Goal: Task Accomplishment & Management: Use online tool/utility

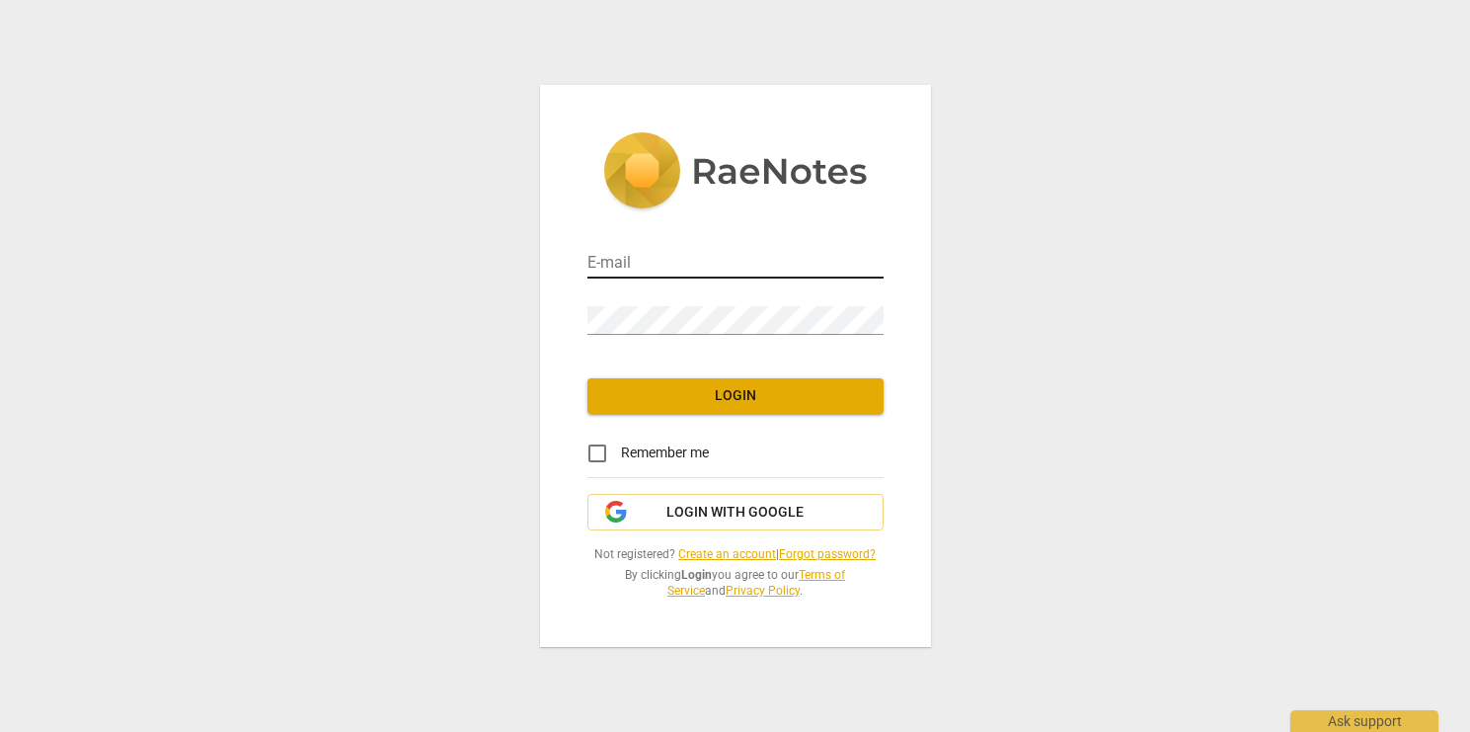
click at [703, 266] on input "email" at bounding box center [736, 264] width 296 height 29
type input "rrobinson13@gmail.com"
click at [730, 400] on span "Login" at bounding box center [735, 396] width 265 height 20
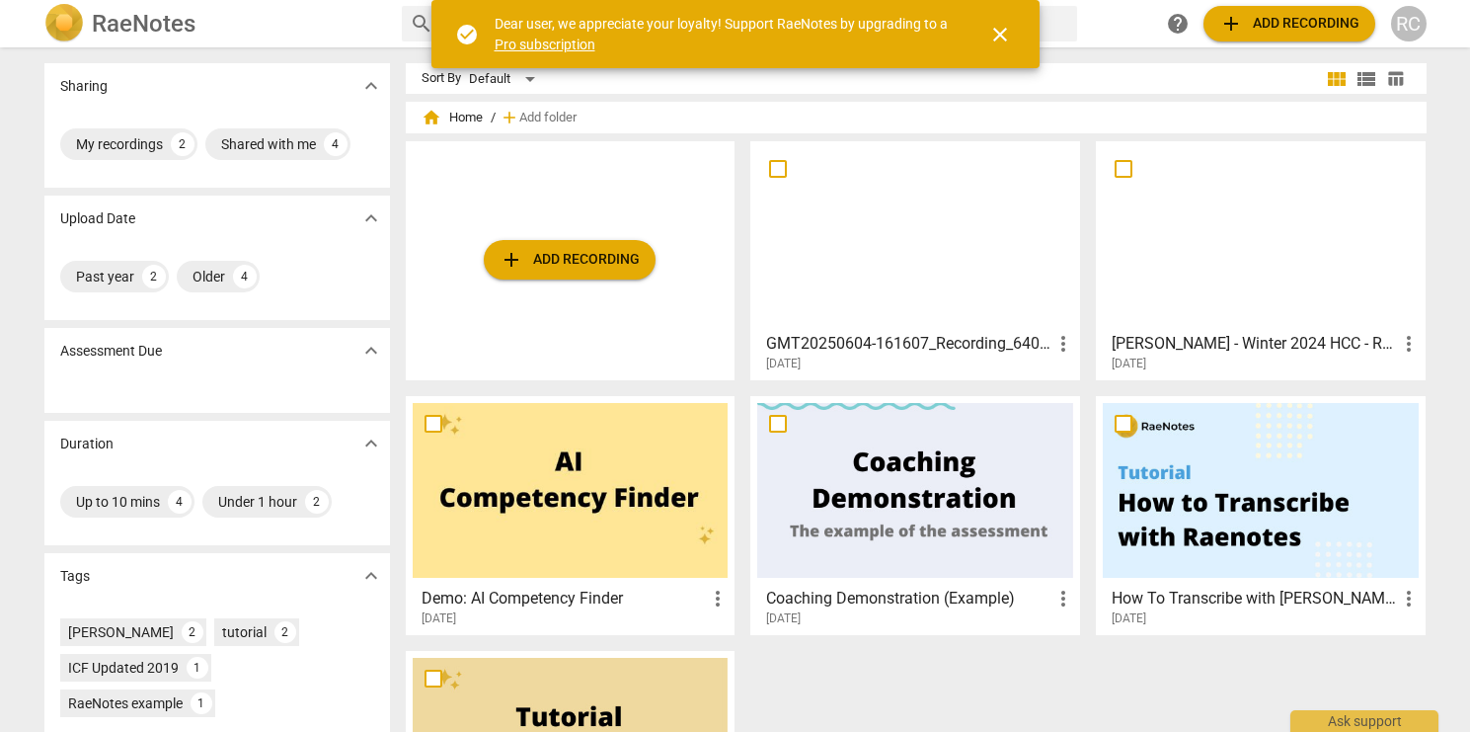
click at [621, 267] on span "add Add recording" at bounding box center [570, 260] width 140 height 24
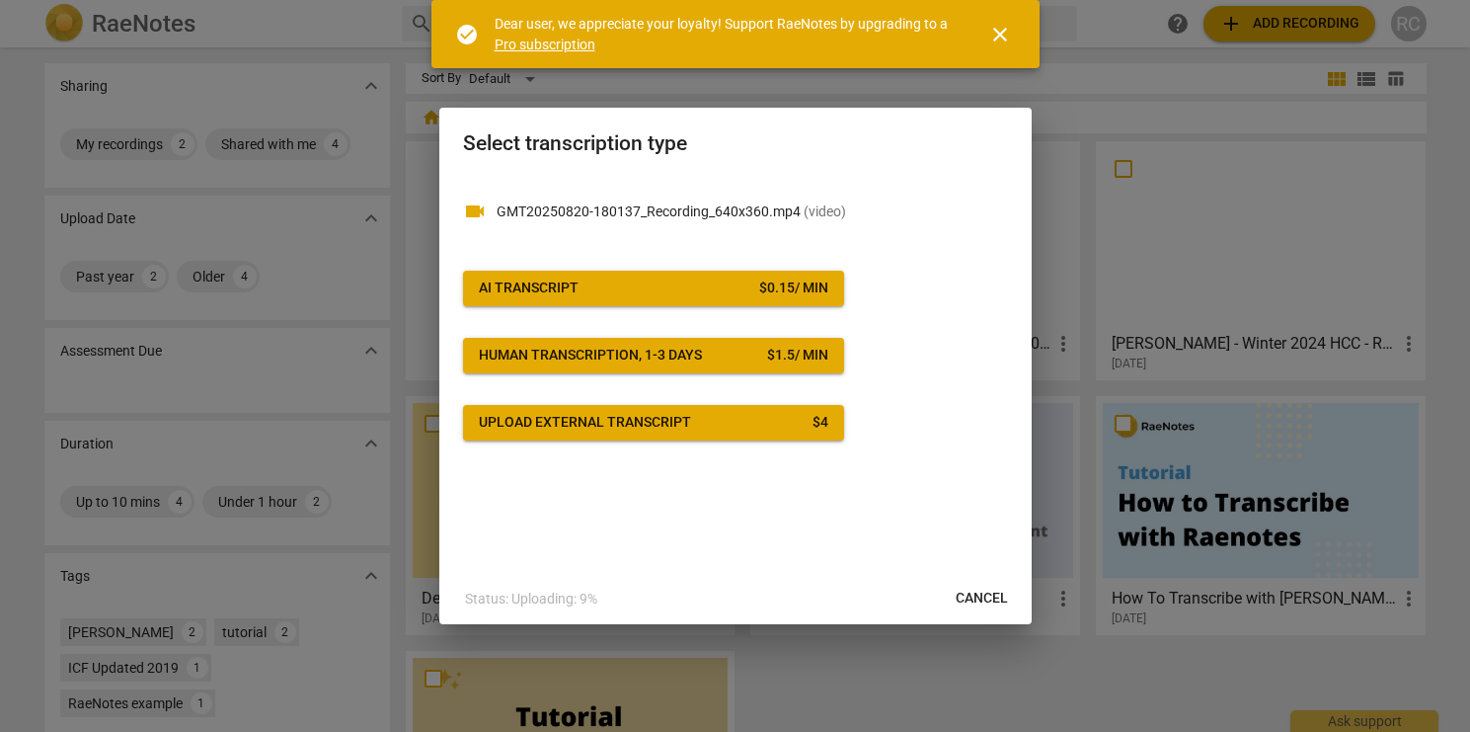
click at [586, 285] on span "AI Transcript $ 0.15 / min" at bounding box center [654, 288] width 350 height 20
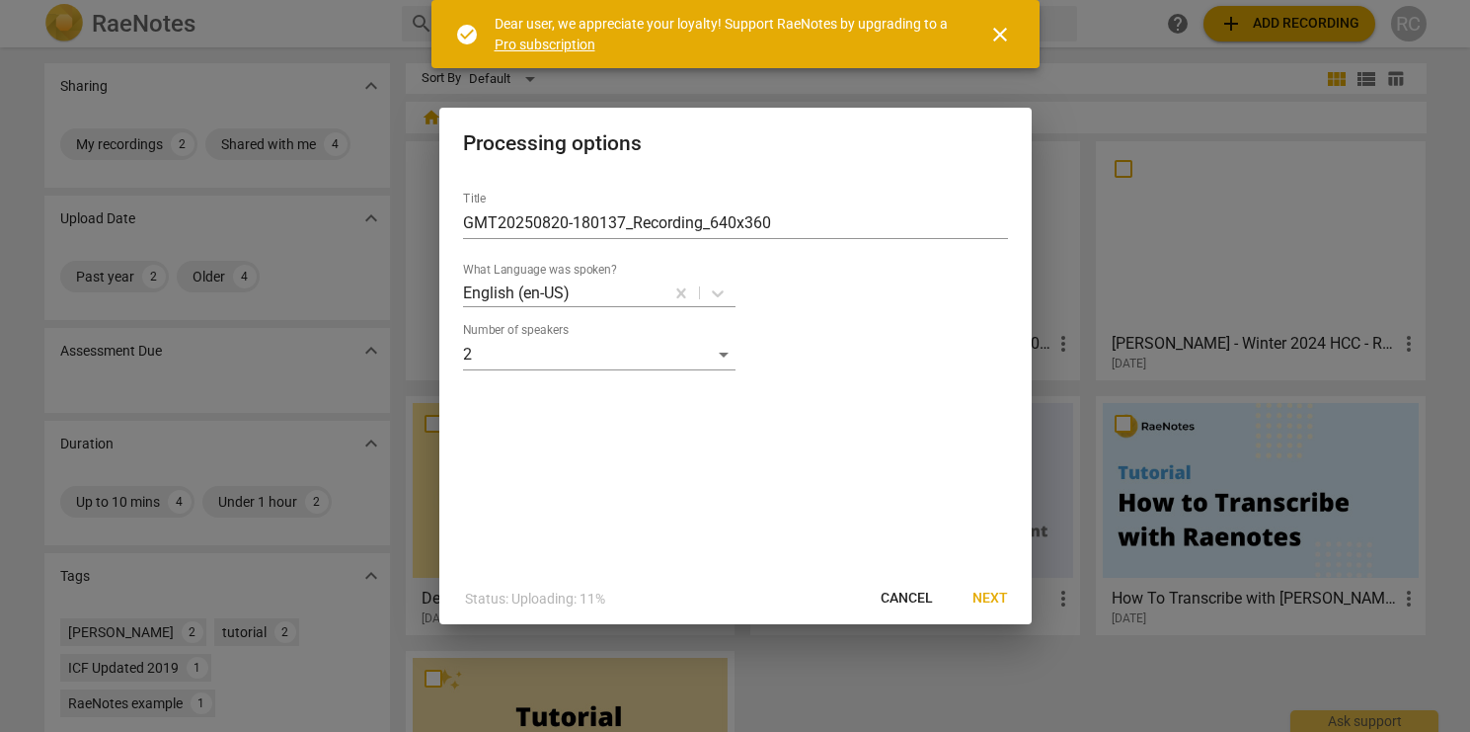
click at [995, 591] on span "Next" at bounding box center [991, 599] width 36 height 20
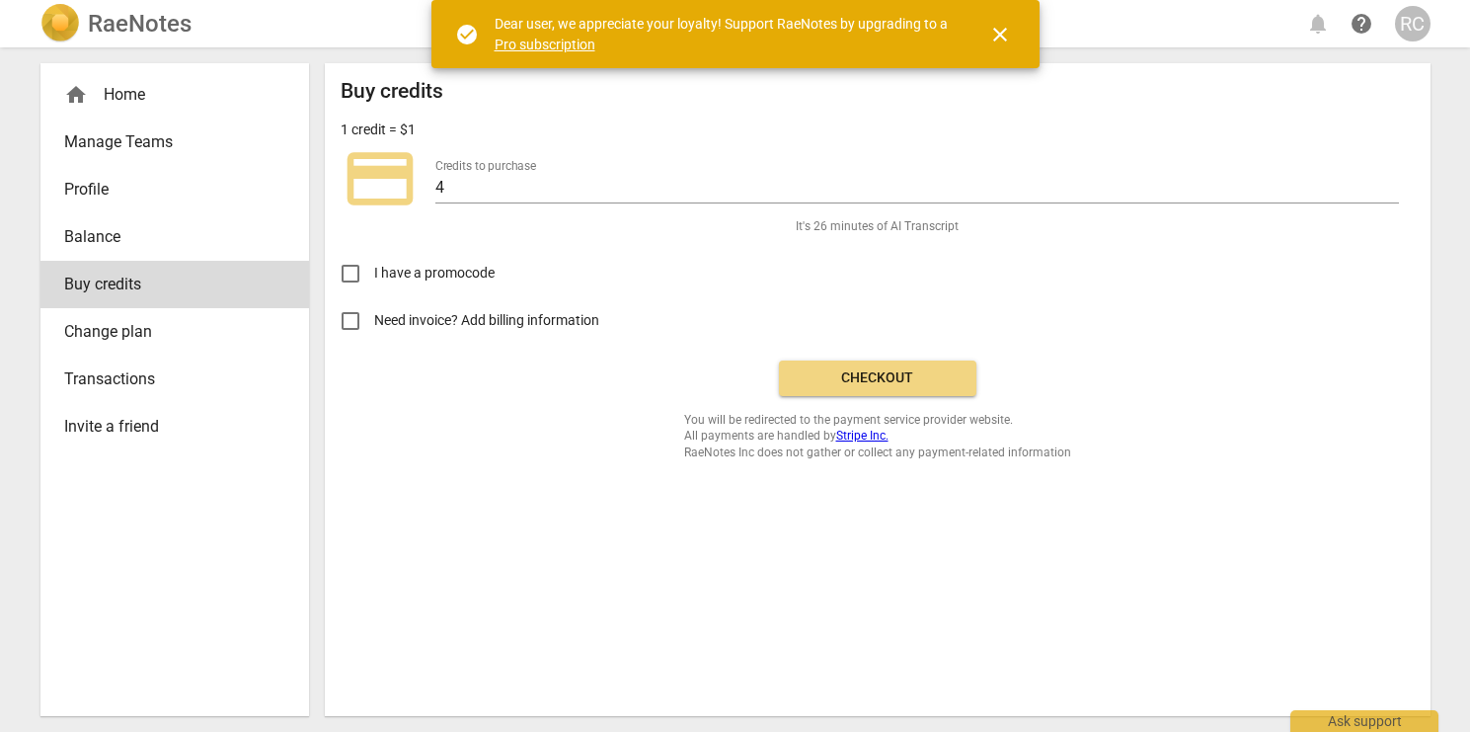
click at [842, 371] on span "Checkout" at bounding box center [878, 378] width 166 height 20
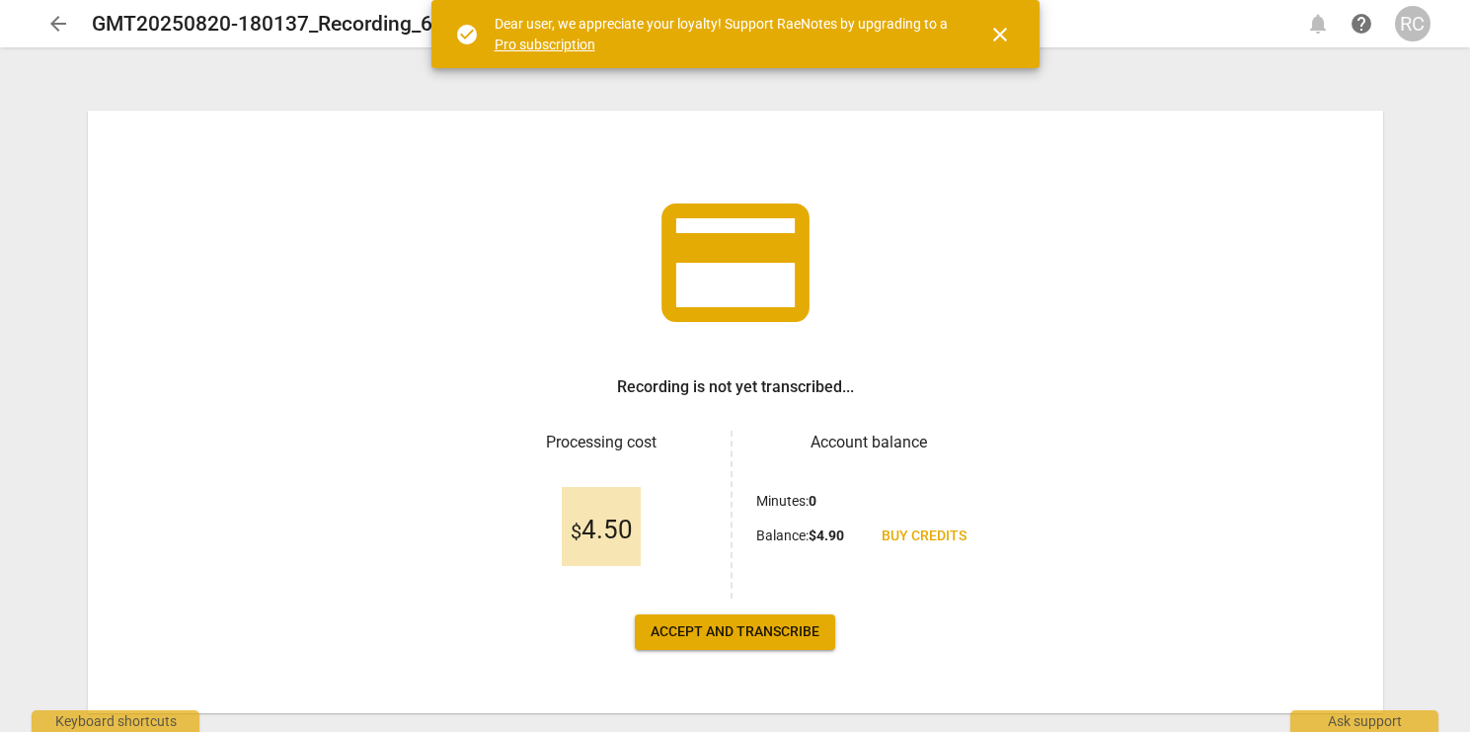
scroll to position [4, 0]
click at [768, 639] on span "Accept and transcribe" at bounding box center [735, 631] width 169 height 20
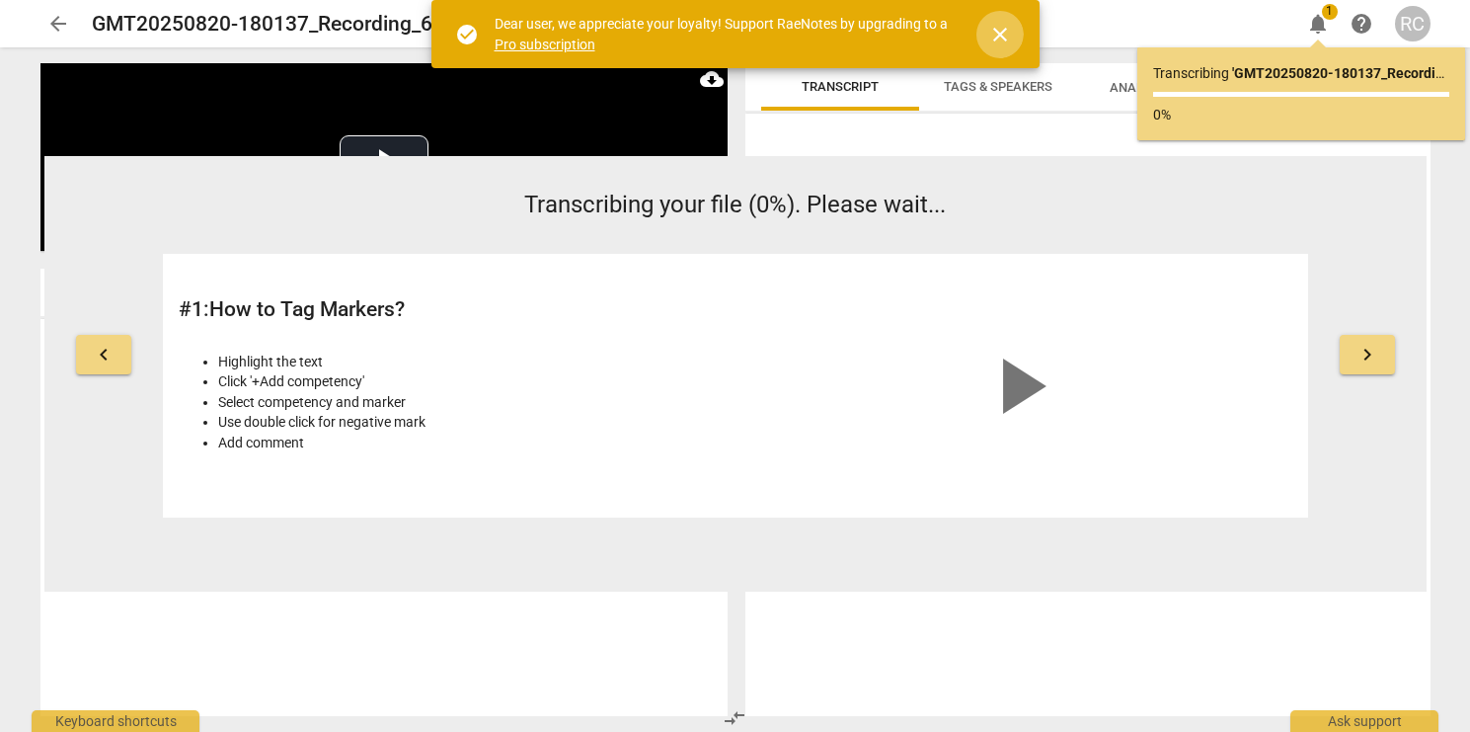
click at [989, 30] on span "close" at bounding box center [1000, 35] width 24 height 24
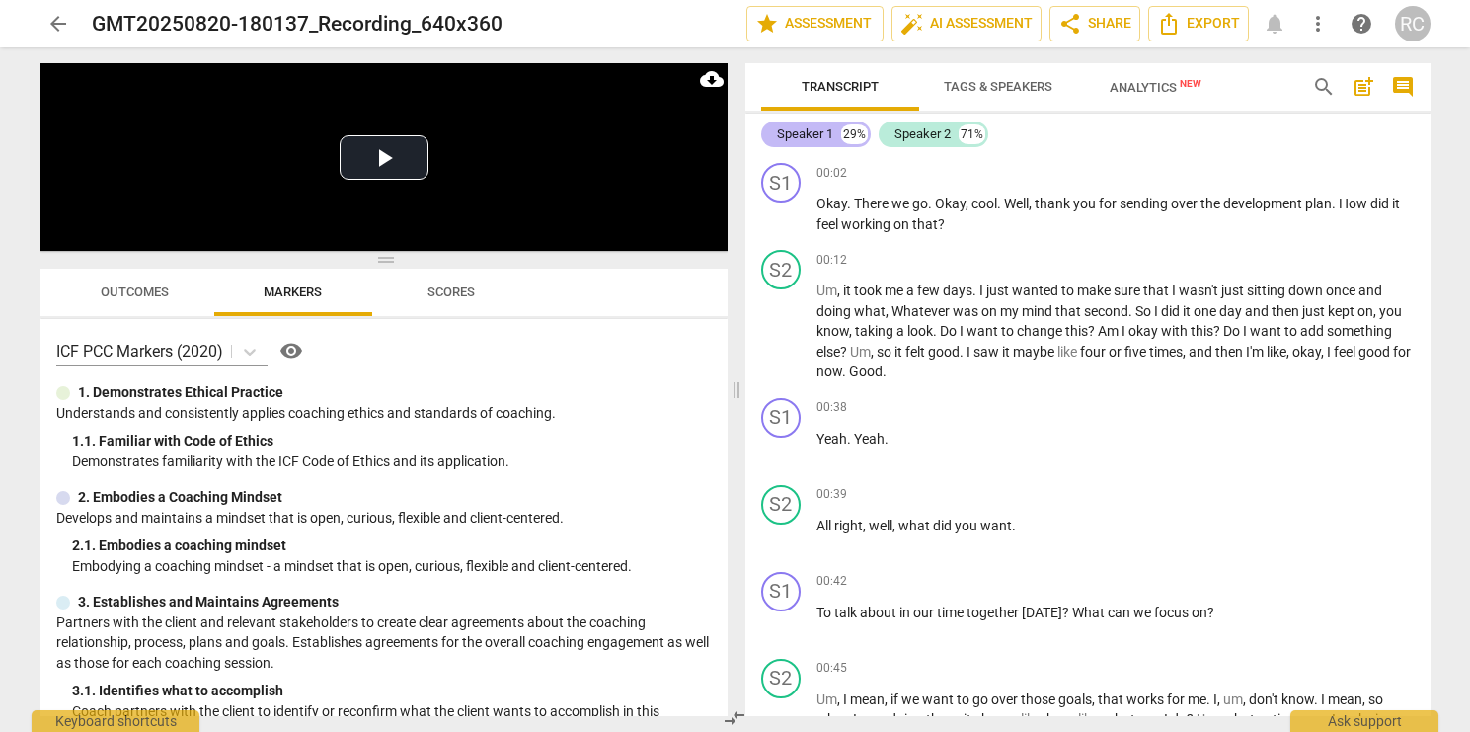
click at [802, 126] on div "Speaker 1" at bounding box center [805, 134] width 56 height 20
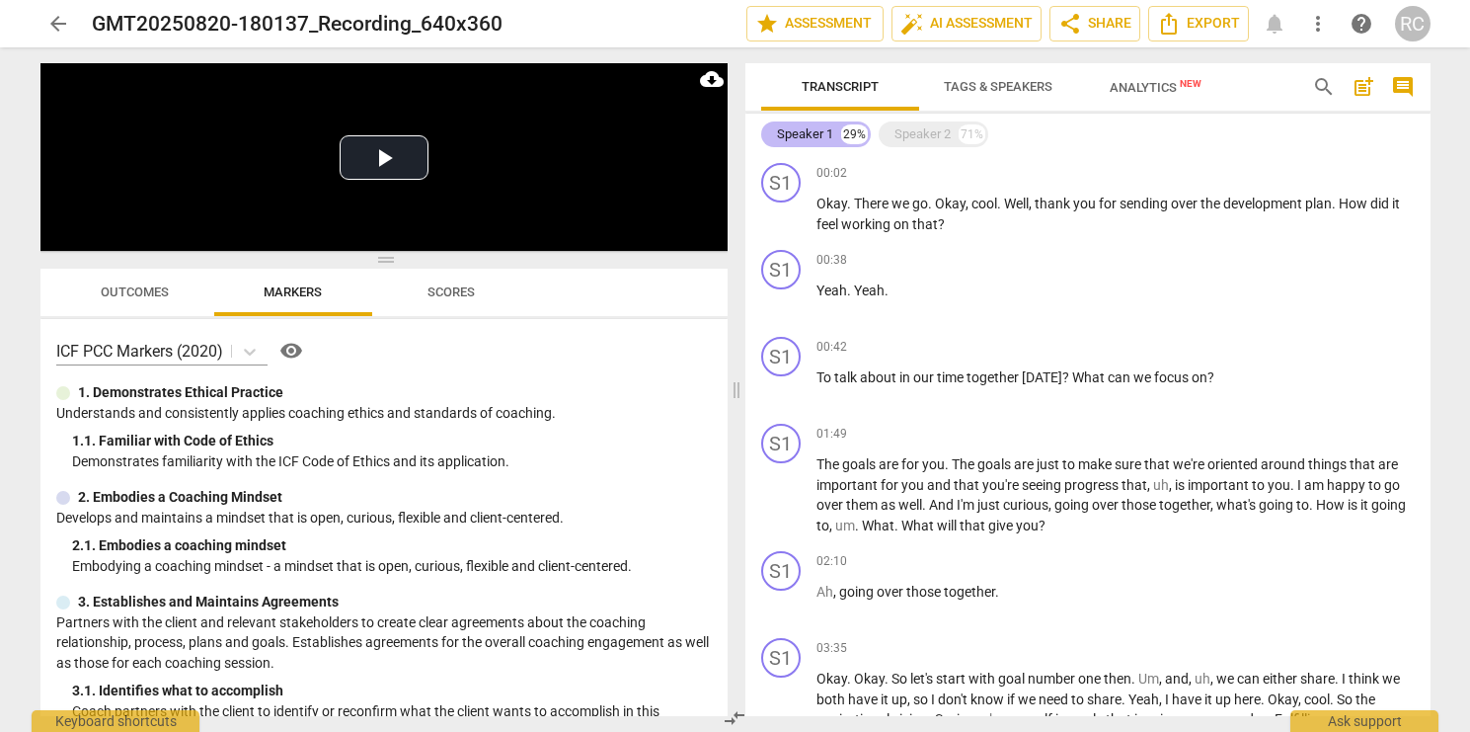
click at [827, 130] on div "Speaker 1" at bounding box center [805, 134] width 56 height 20
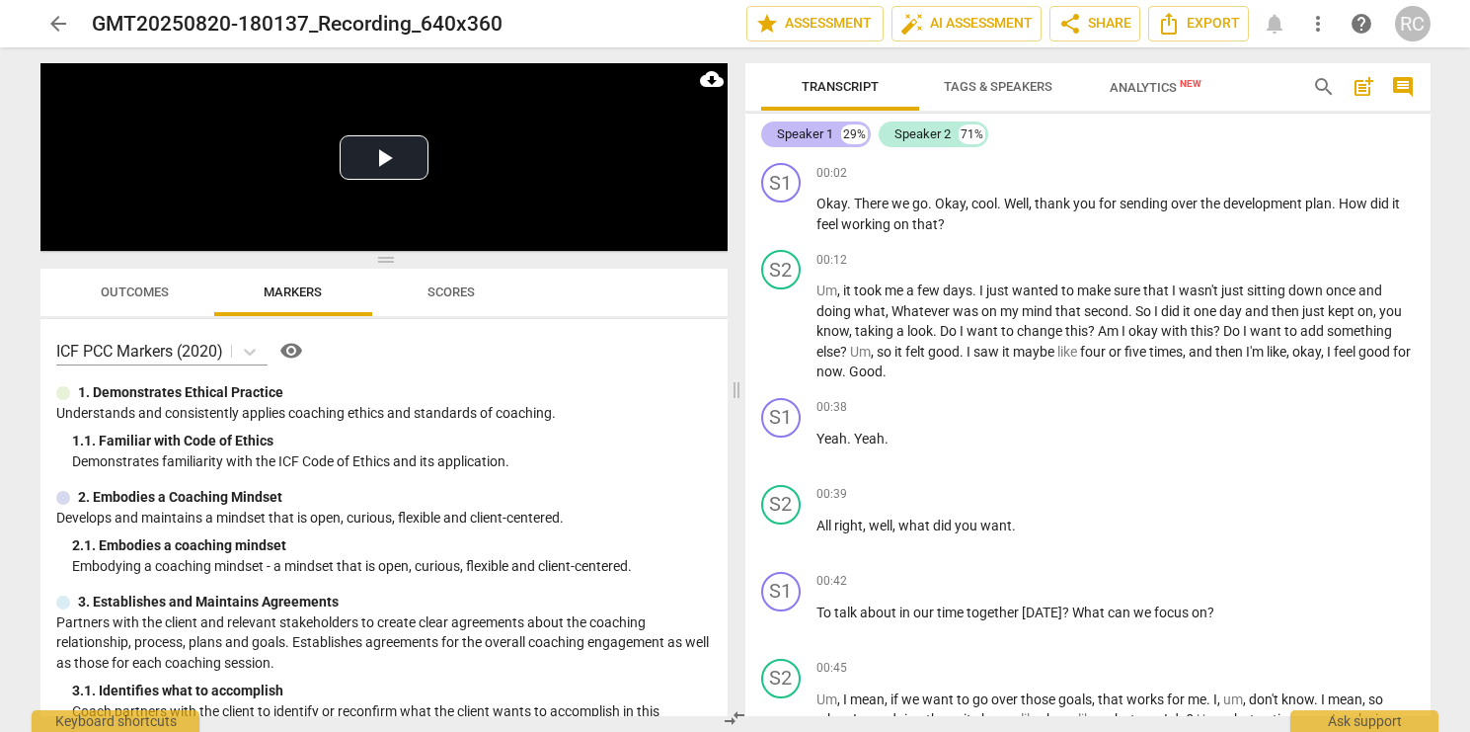
click at [828, 130] on div "Speaker 1" at bounding box center [805, 134] width 56 height 20
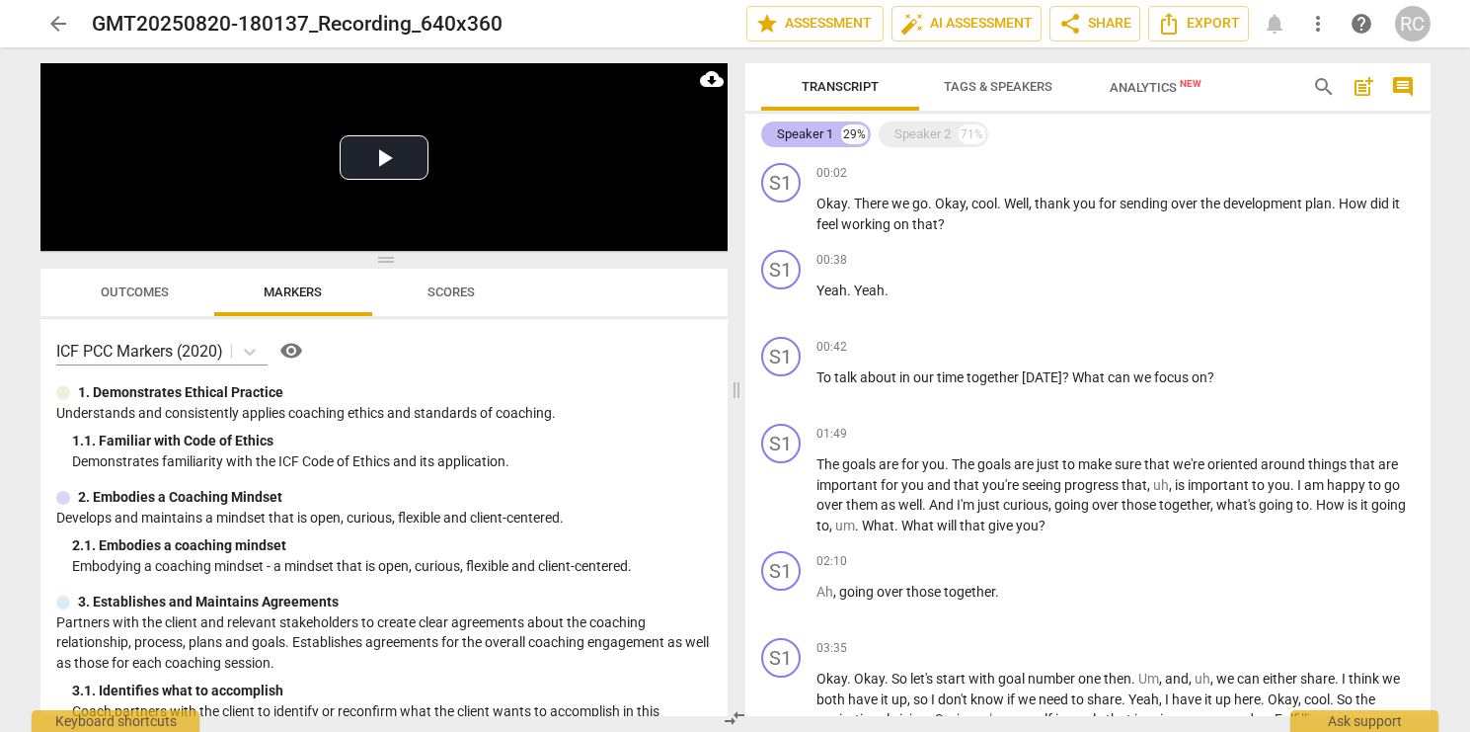
click at [828, 130] on div "Speaker 1" at bounding box center [805, 134] width 56 height 20
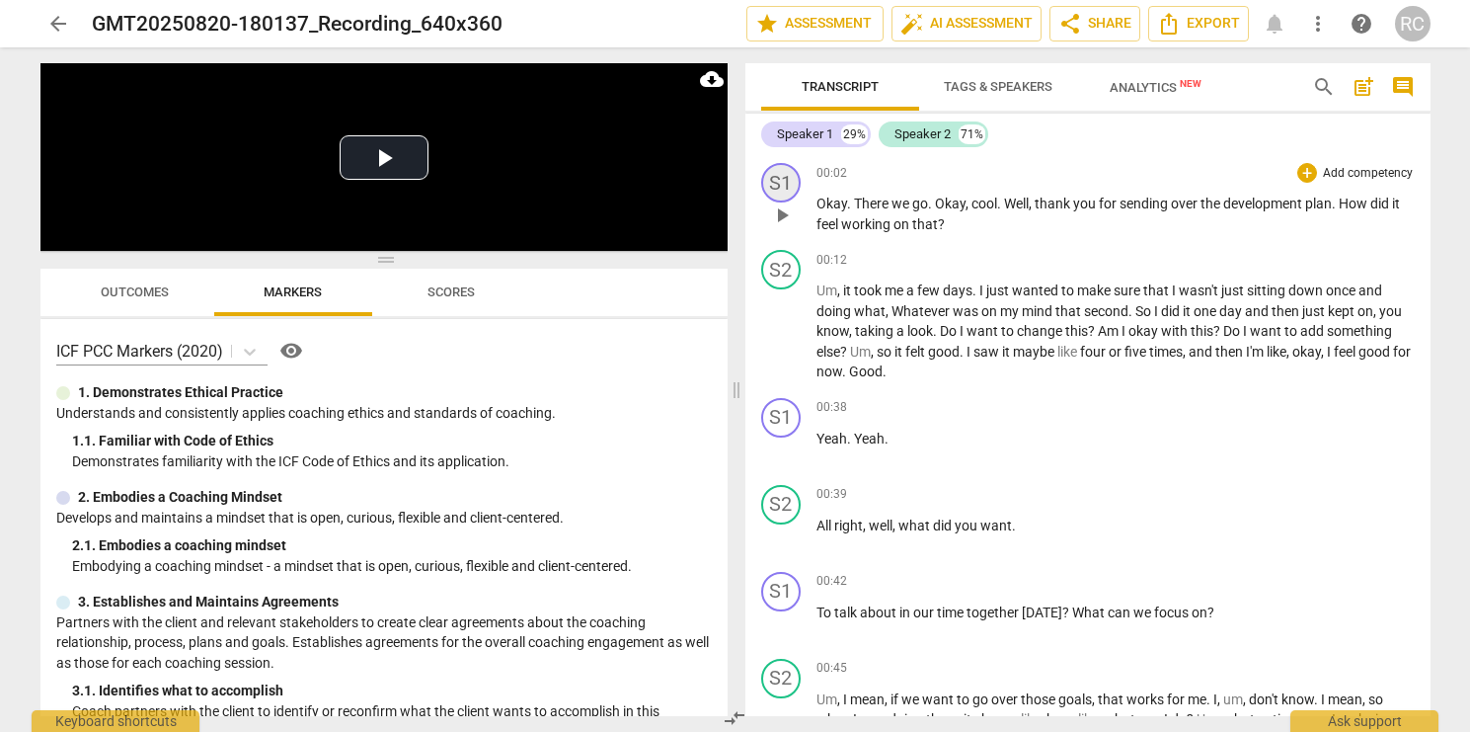
click at [787, 176] on div "S1" at bounding box center [780, 182] width 39 height 39
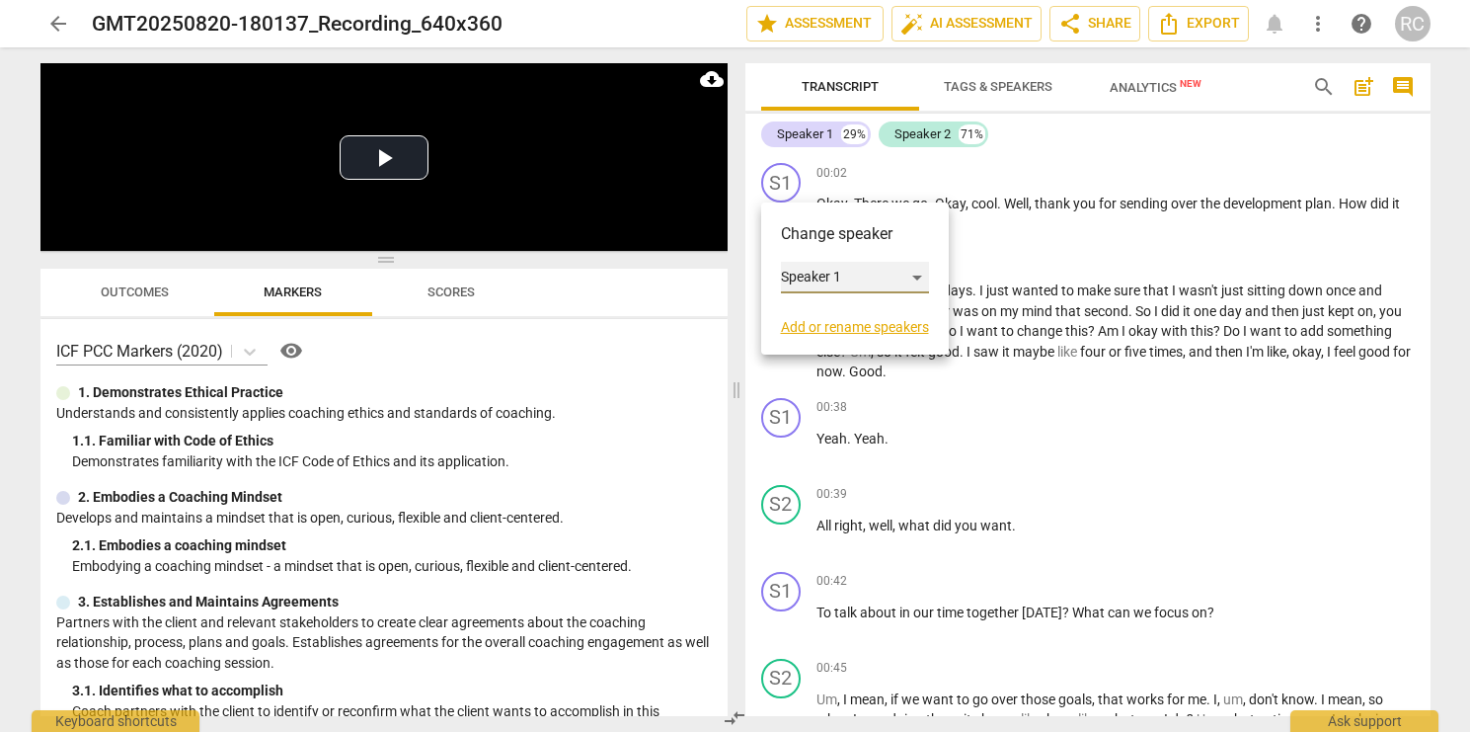
click at [814, 279] on div "Speaker 1" at bounding box center [855, 278] width 148 height 32
click at [821, 211] on div at bounding box center [735, 366] width 1470 height 732
click at [811, 330] on link "Add or rename speakers" at bounding box center [855, 327] width 148 height 16
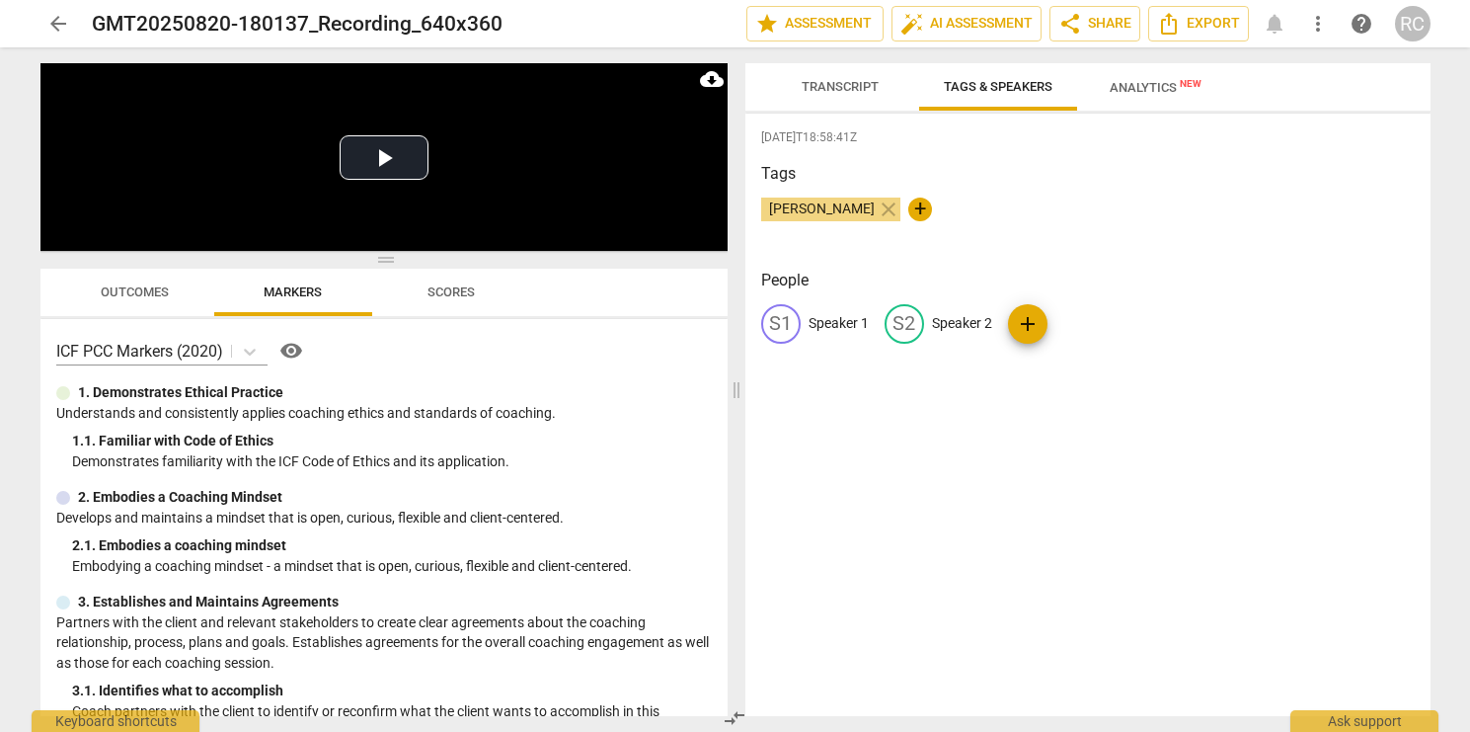
click at [828, 320] on p "Speaker 1" at bounding box center [839, 323] width 60 height 21
type input "Coach"
click at [1066, 325] on p "Speaker 2" at bounding box center [1091, 323] width 60 height 21
type input "Client"
click at [823, 492] on div "[DATE]T18:58:41Z Tags [PERSON_NAME] close + People CO Coach edit Client delete …" at bounding box center [1088, 415] width 685 height 602
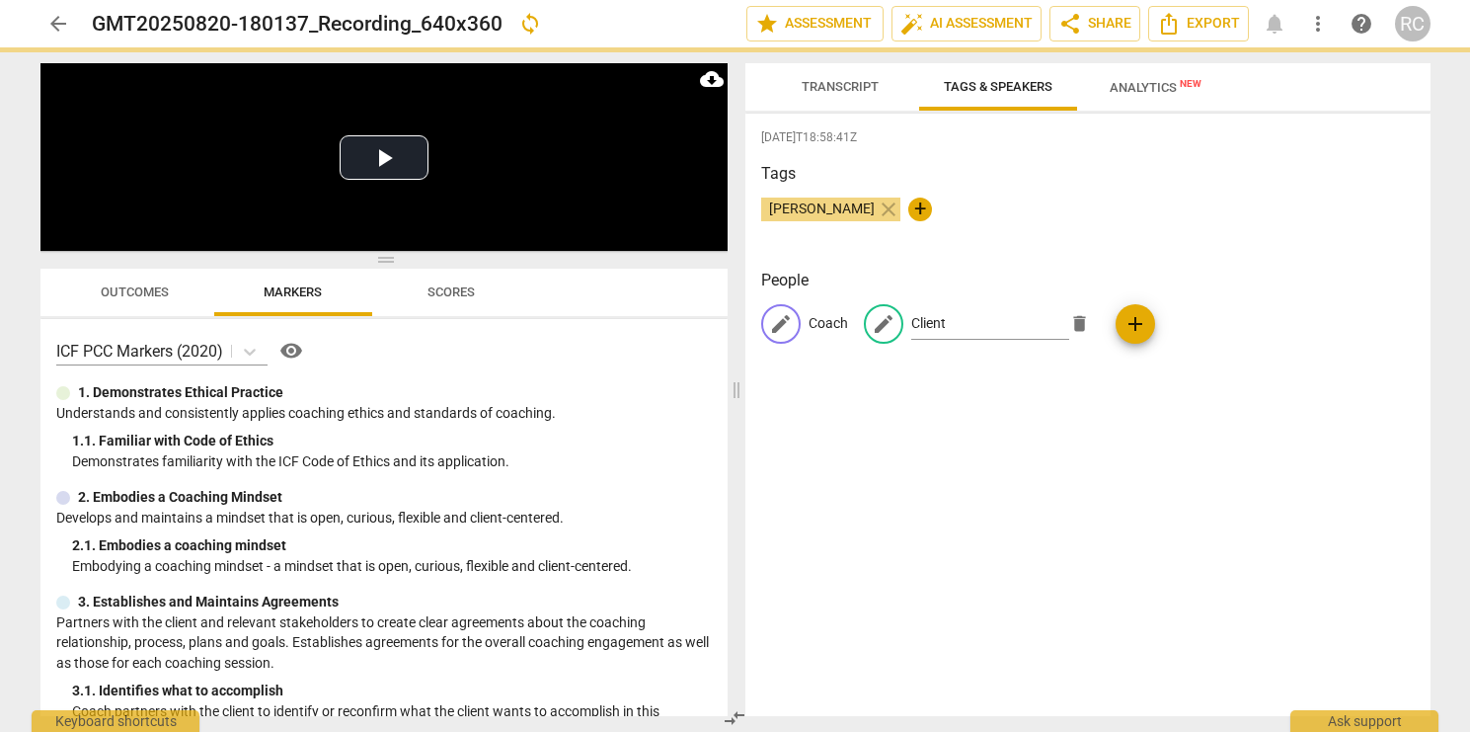
click at [827, 316] on p "Coach" at bounding box center [828, 323] width 39 height 21
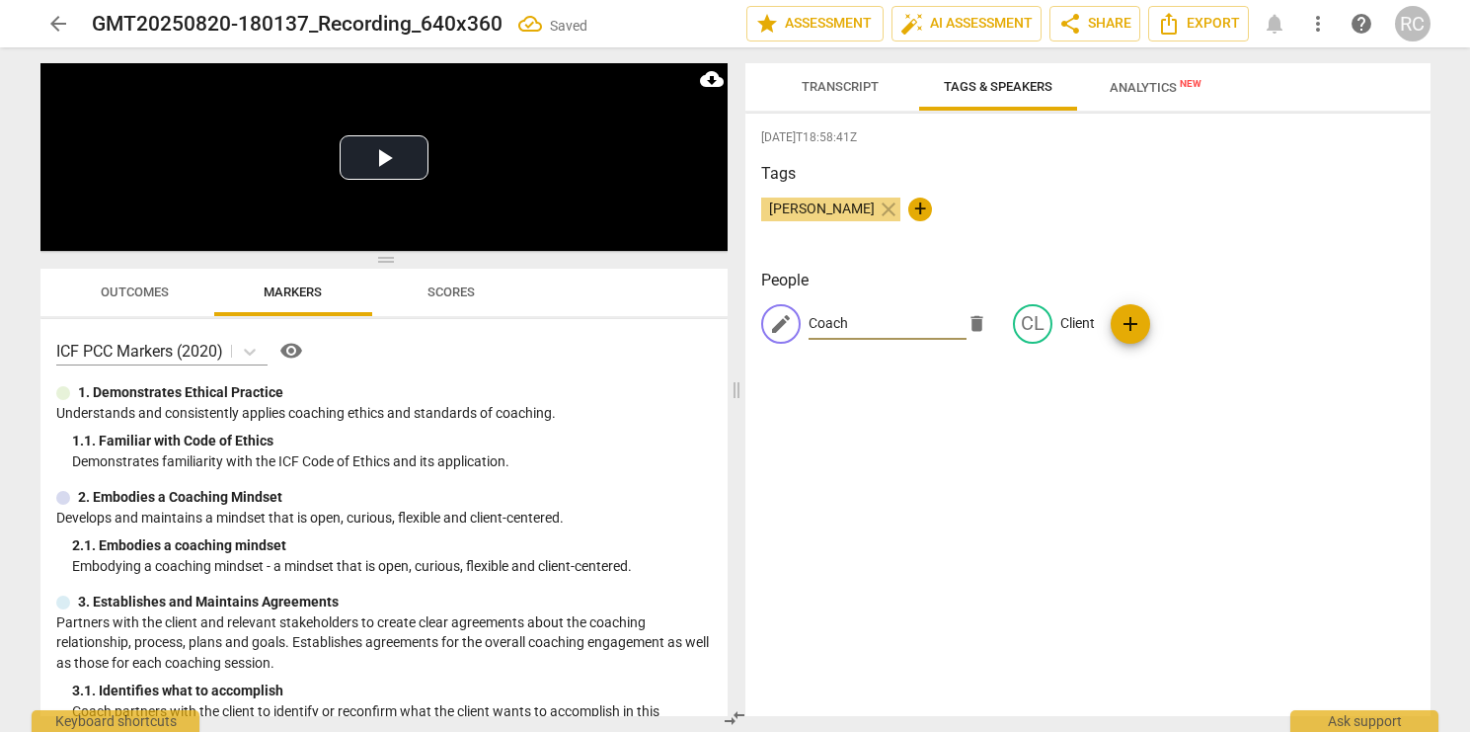
click at [868, 319] on input "Coach" at bounding box center [888, 324] width 158 height 32
type input "Coach [PERSON_NAME]"
click at [1044, 453] on div "[DATE]T18:58:41Z Tags [PERSON_NAME] close + People CR Coach [PERSON_NAME] CL Cl…" at bounding box center [1088, 415] width 685 height 602
